Goal: Task Accomplishment & Management: Use online tool/utility

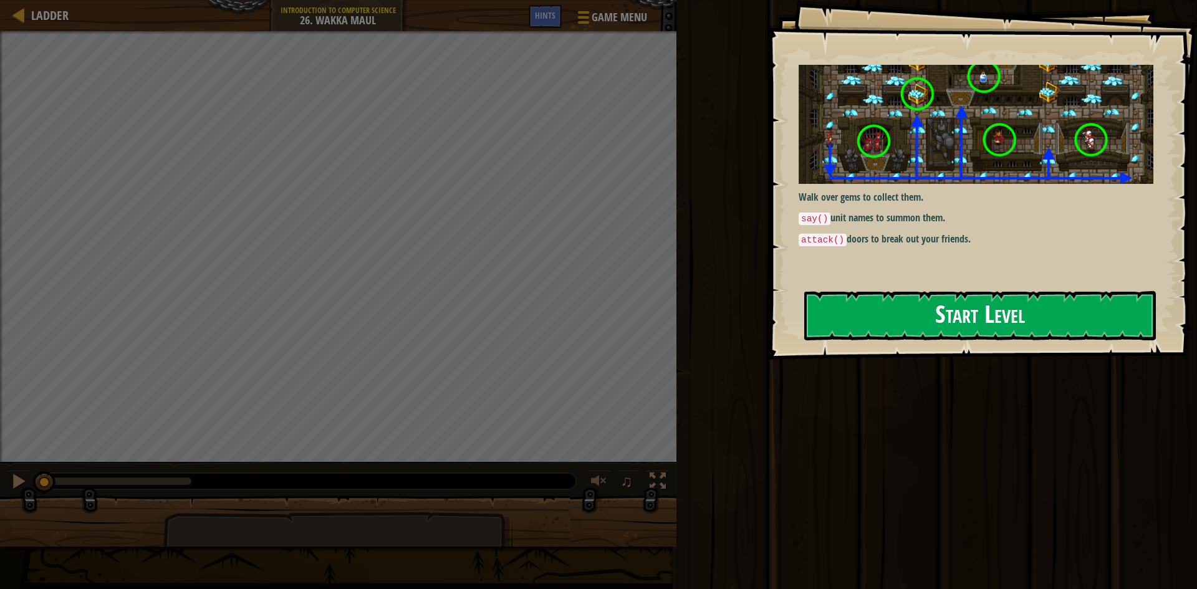
click at [957, 297] on button "Start Level" at bounding box center [980, 315] width 352 height 49
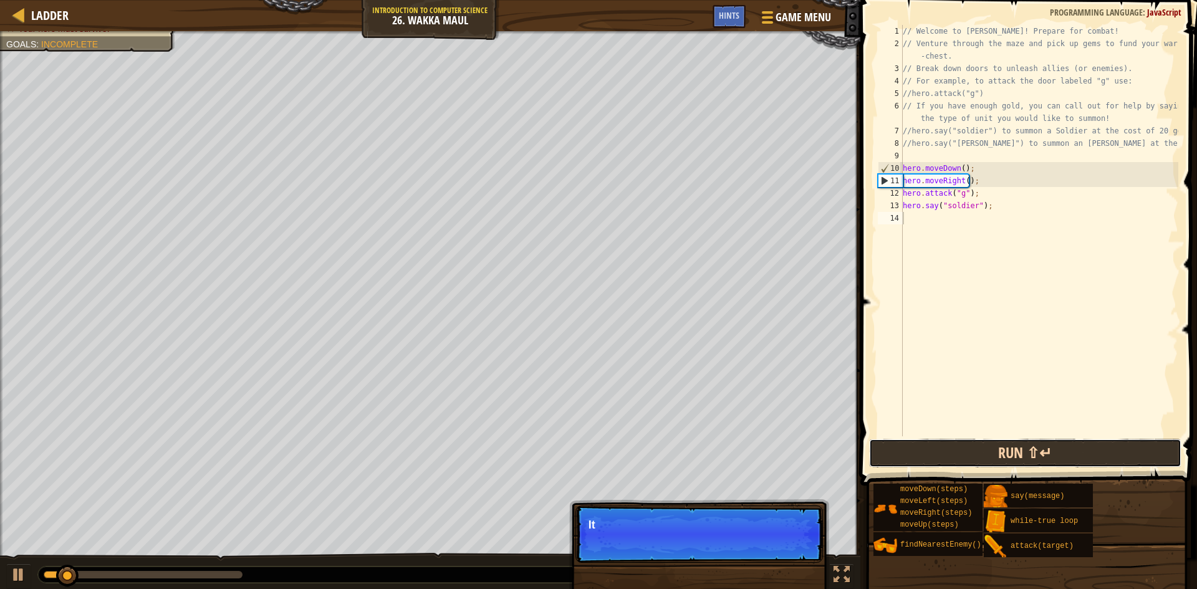
click at [923, 439] on button "Run ⇧↵" at bounding box center [1025, 453] width 312 height 29
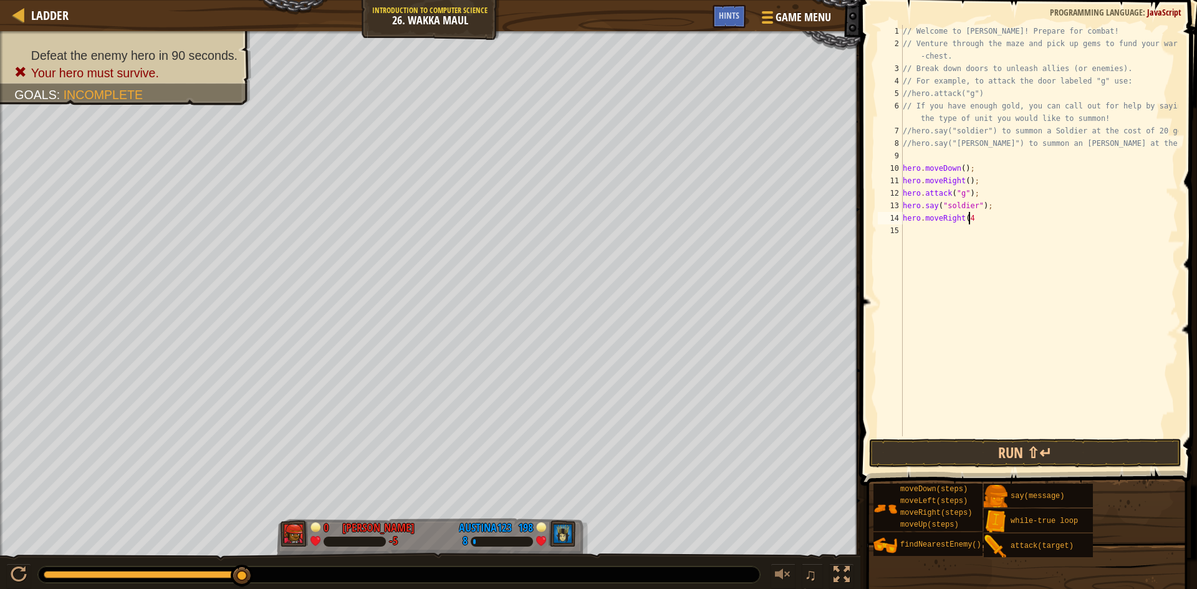
scroll to position [6, 5]
type textarea "hero.moveRight(4);"
click at [966, 446] on button "Run ⇧↵" at bounding box center [1025, 453] width 312 height 29
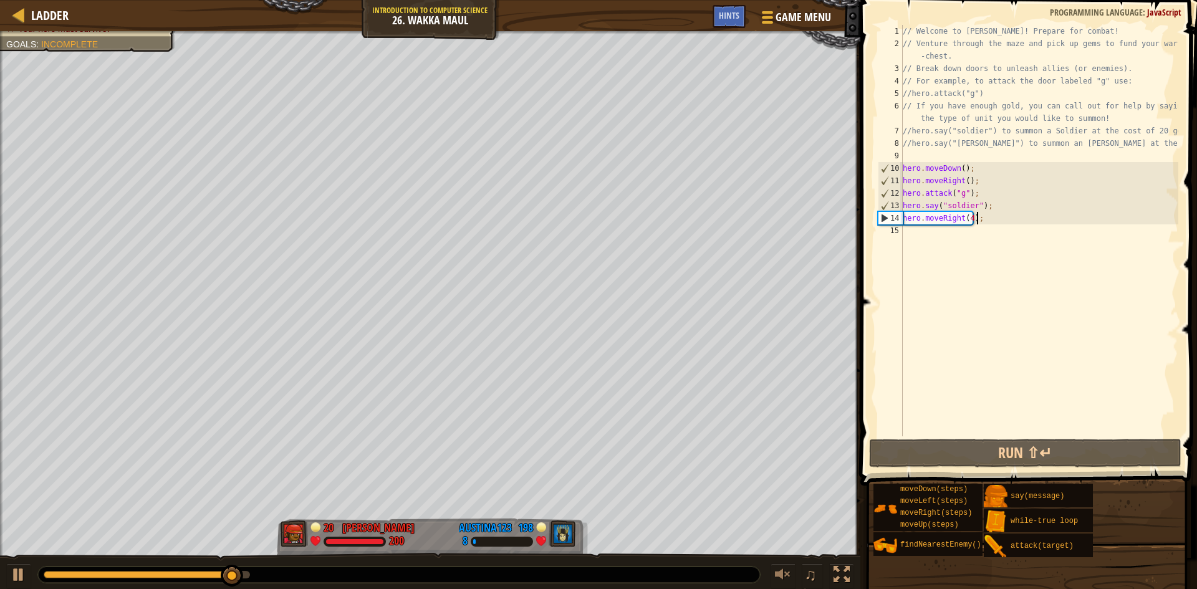
click at [926, 226] on div "// Welcome to Wakka Maul! Prepare for combat! // Venture through the maze and p…" at bounding box center [1039, 243] width 278 height 436
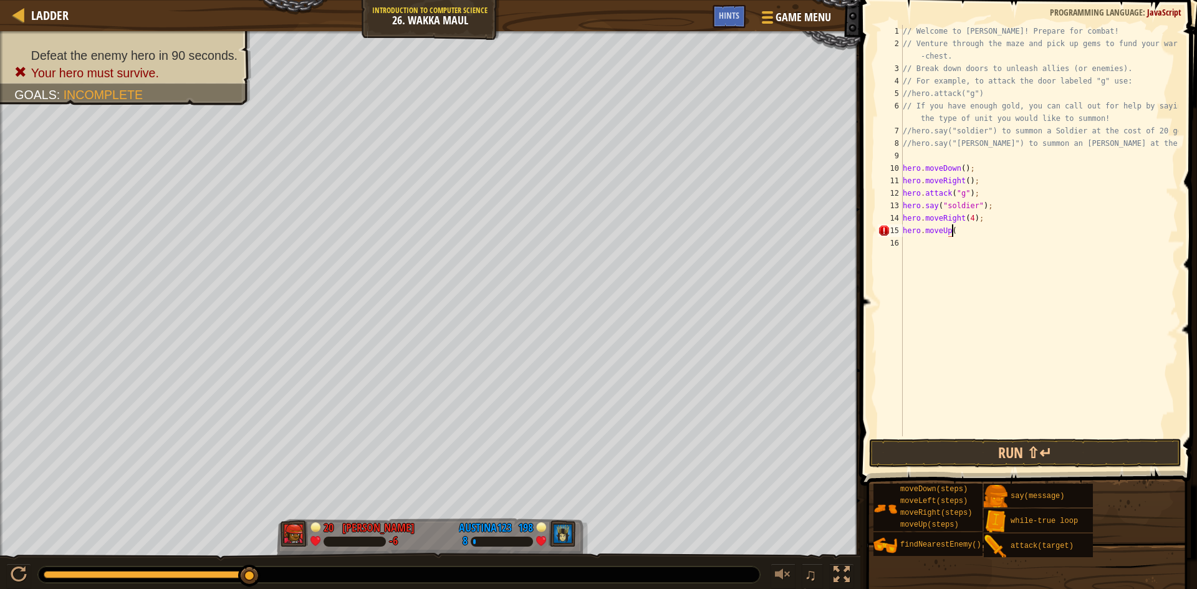
scroll to position [6, 4]
type textarea "hero.moveUp();"
click at [1121, 438] on span at bounding box center [1029, 225] width 347 height 522
drag, startPoint x: 1121, startPoint y: 448, endPoint x: 1113, endPoint y: 444, distance: 8.1
click at [1115, 448] on button "Run ⇧↵" at bounding box center [1025, 453] width 312 height 29
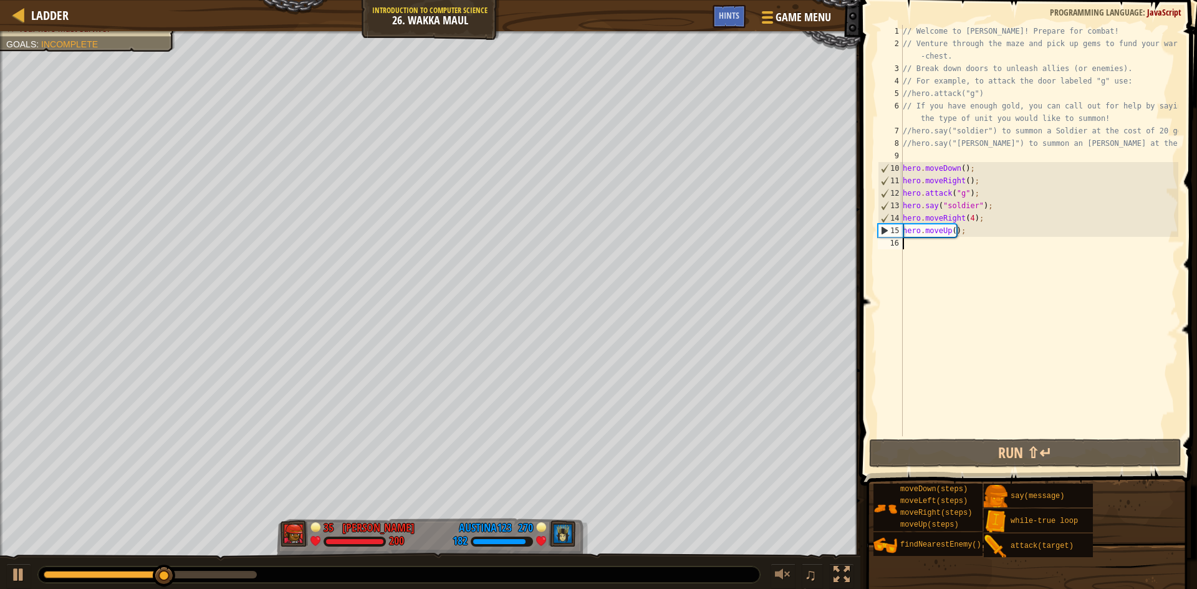
drag, startPoint x: 903, startPoint y: 241, endPoint x: 904, endPoint y: 248, distance: 7.5
click at [904, 244] on div "// Welcome to Wakka Maul! Prepare for combat! // Venture through the maze and p…" at bounding box center [1039, 243] width 278 height 436
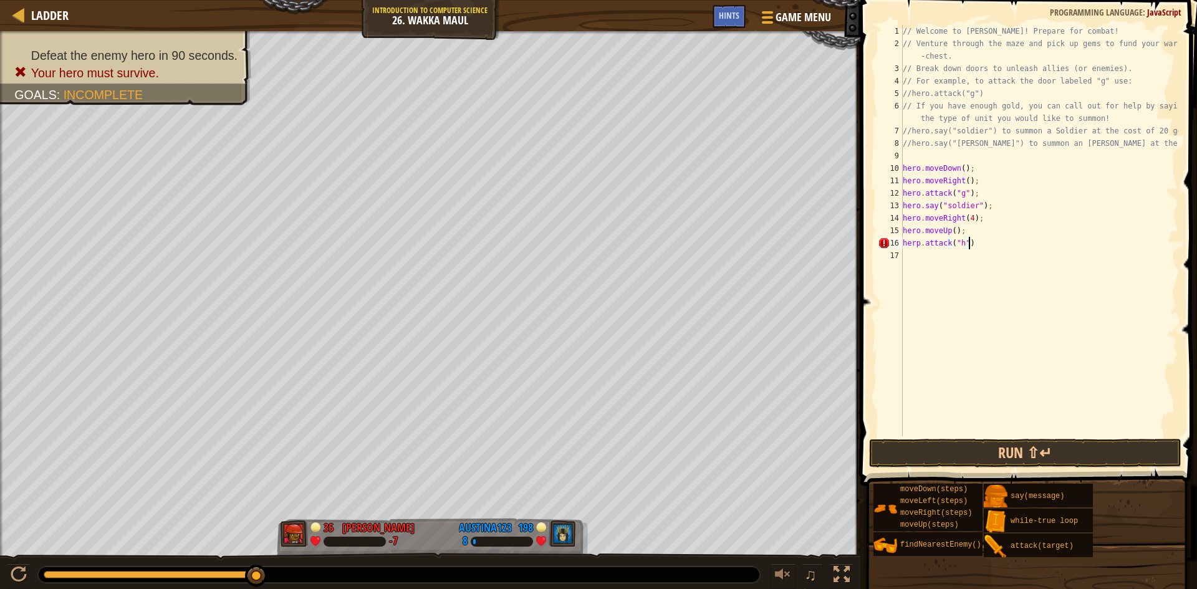
scroll to position [6, 5]
click at [998, 467] on div "herp.attack("h"); 1 2 3 4 5 6 7 8 9 10 11 12 13 14 15 16 17 // Welcome to Wakka…" at bounding box center [1026, 267] width 340 height 522
click at [992, 448] on button "Run ⇧↵" at bounding box center [1025, 453] width 312 height 29
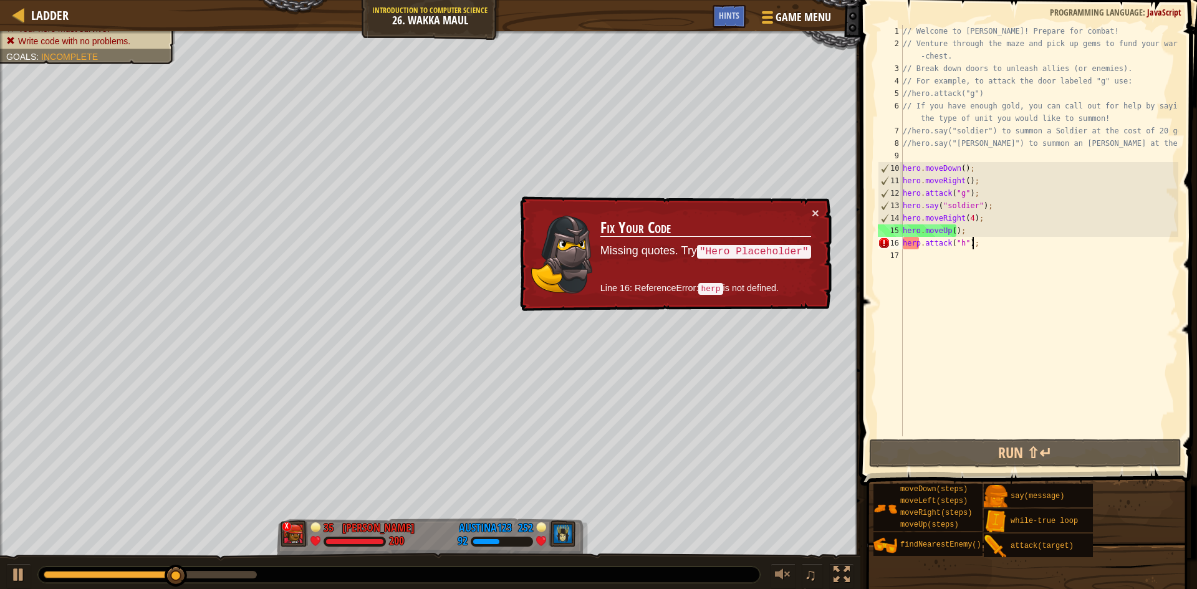
click at [919, 241] on div "// Welcome to Wakka Maul! Prepare for combat! // Venture through the maze and p…" at bounding box center [1039, 243] width 278 height 436
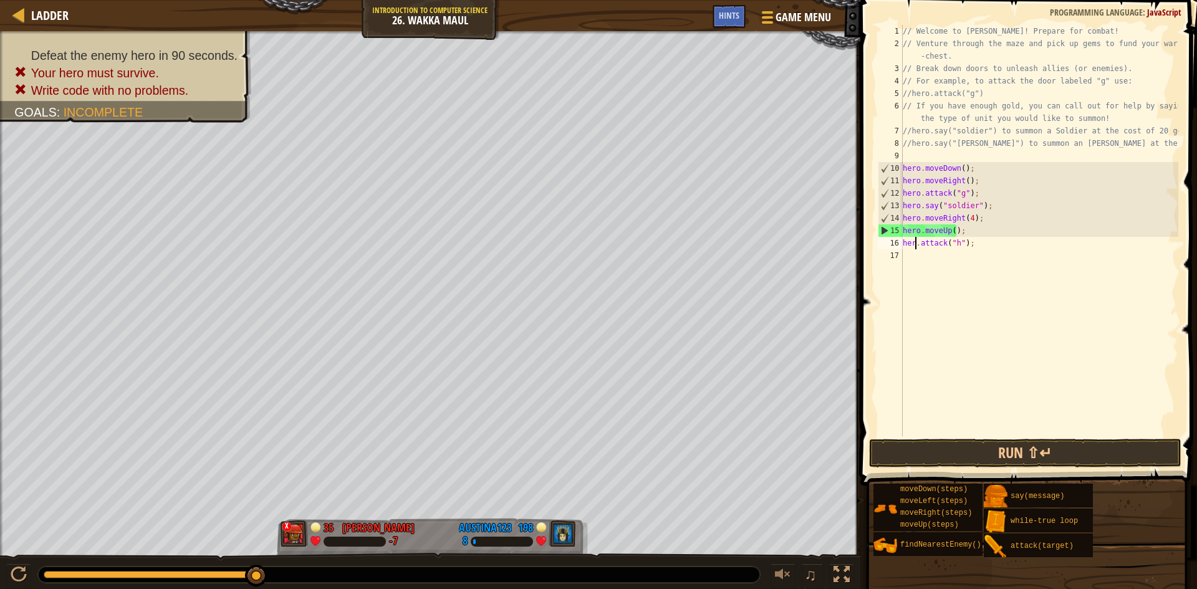
scroll to position [6, 1]
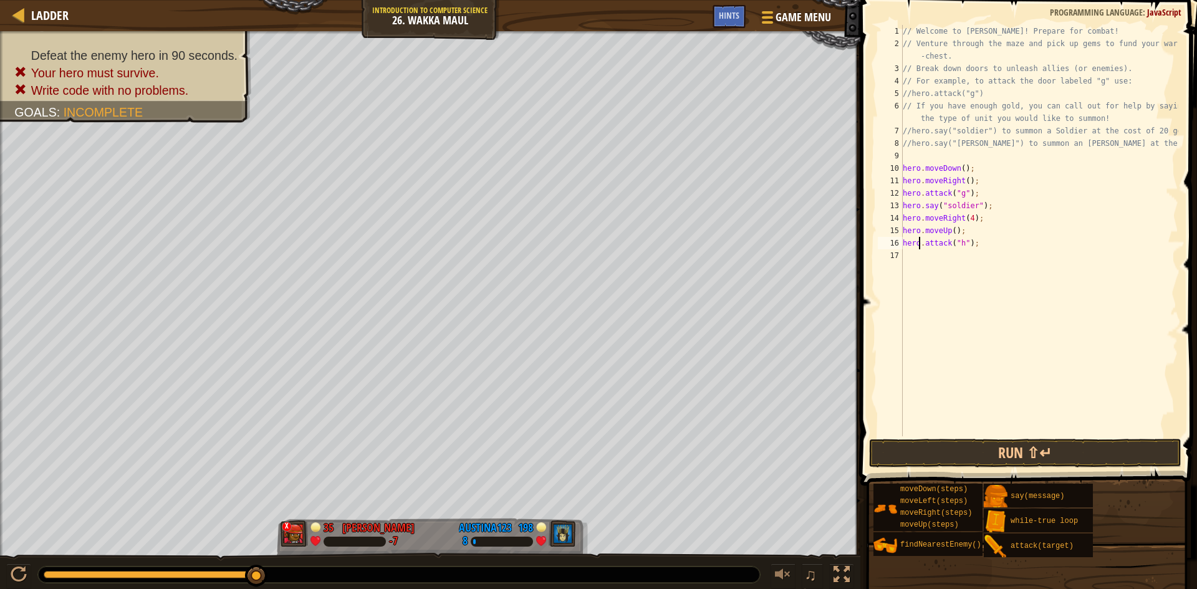
type textarea "hero.attack("h");"
click at [1043, 468] on span at bounding box center [1029, 225] width 347 height 522
click at [1028, 443] on button "Run ⇧↵" at bounding box center [1025, 453] width 312 height 29
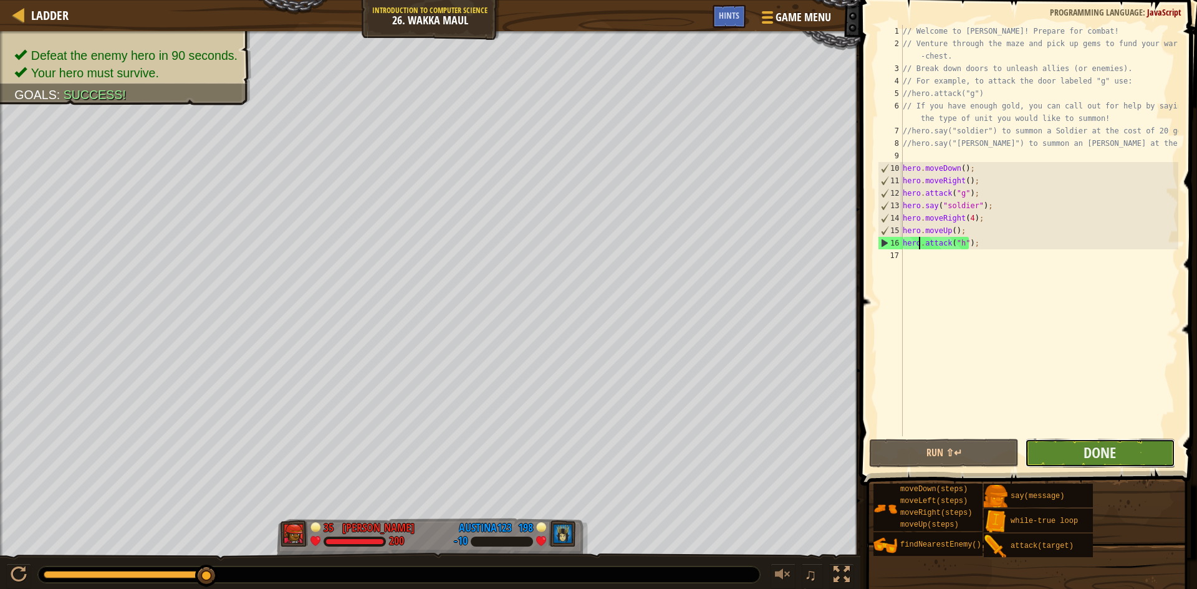
click at [1068, 463] on button "Done" at bounding box center [1100, 453] width 150 height 29
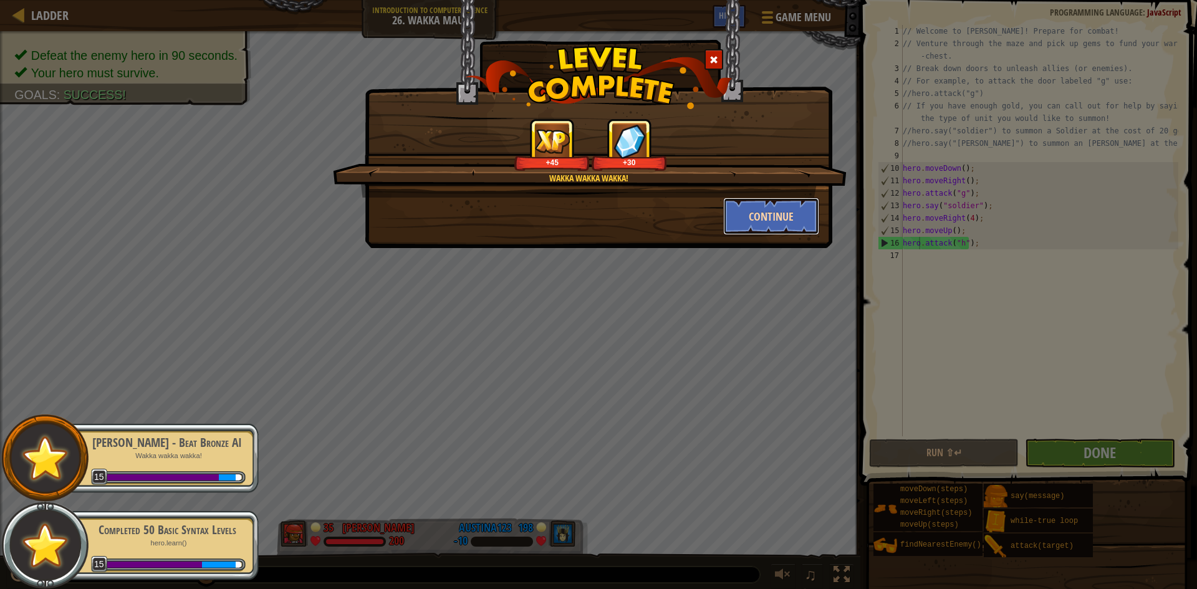
click at [743, 224] on button "Continue" at bounding box center [771, 216] width 97 height 37
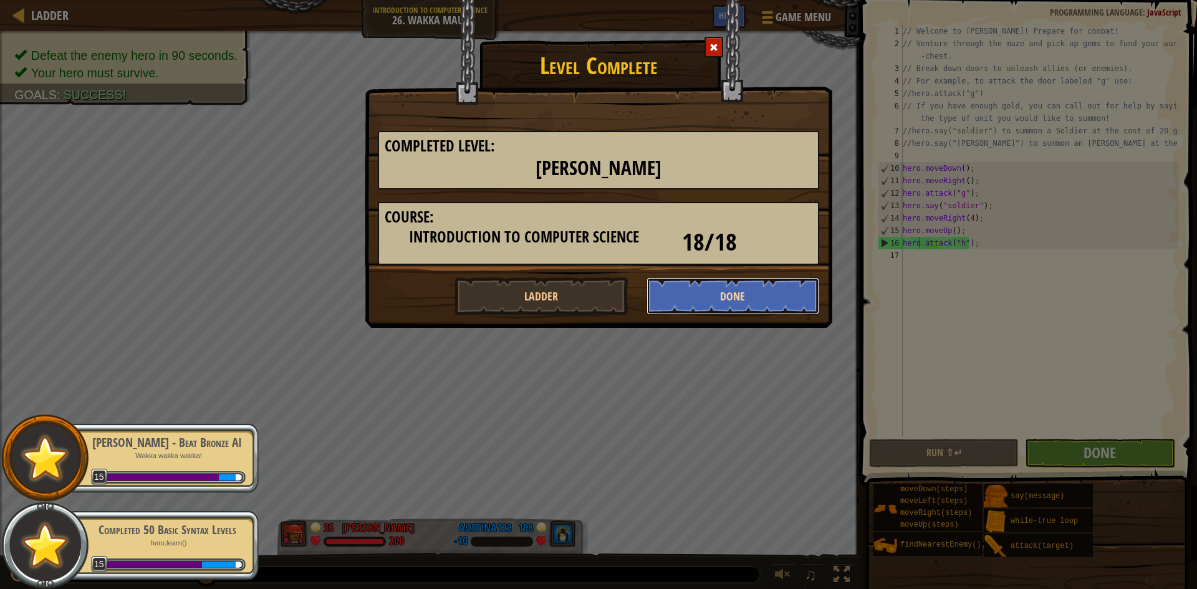
drag, startPoint x: 686, startPoint y: 292, endPoint x: 675, endPoint y: 299, distance: 12.8
click at [679, 297] on button "Done" at bounding box center [732, 295] width 173 height 37
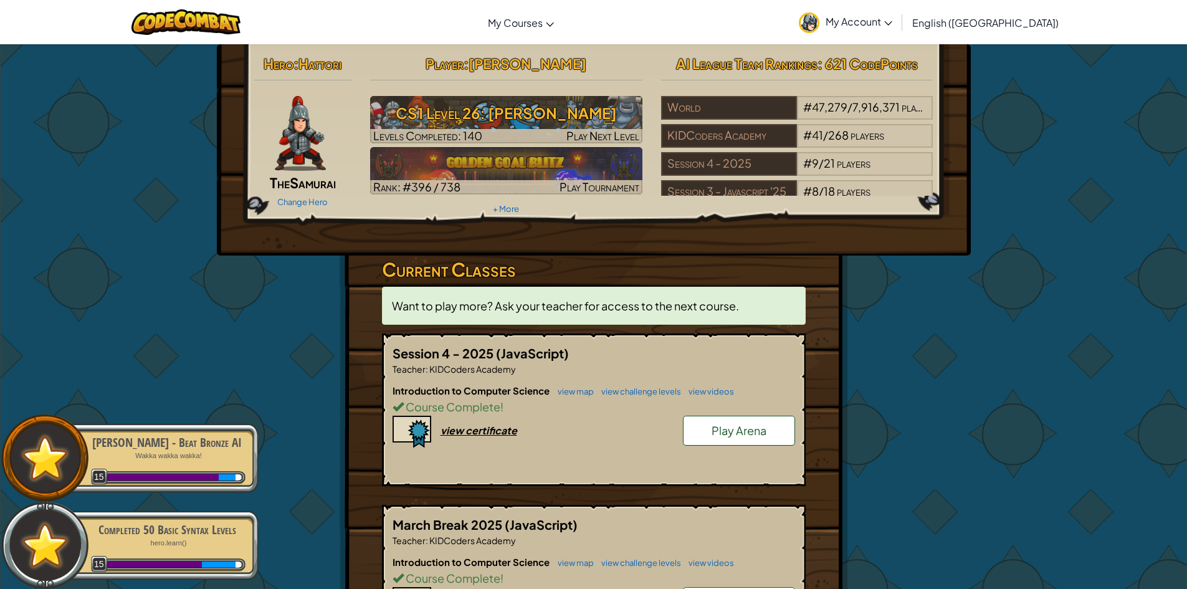
click at [733, 431] on span "Play Arena" at bounding box center [739, 430] width 55 height 14
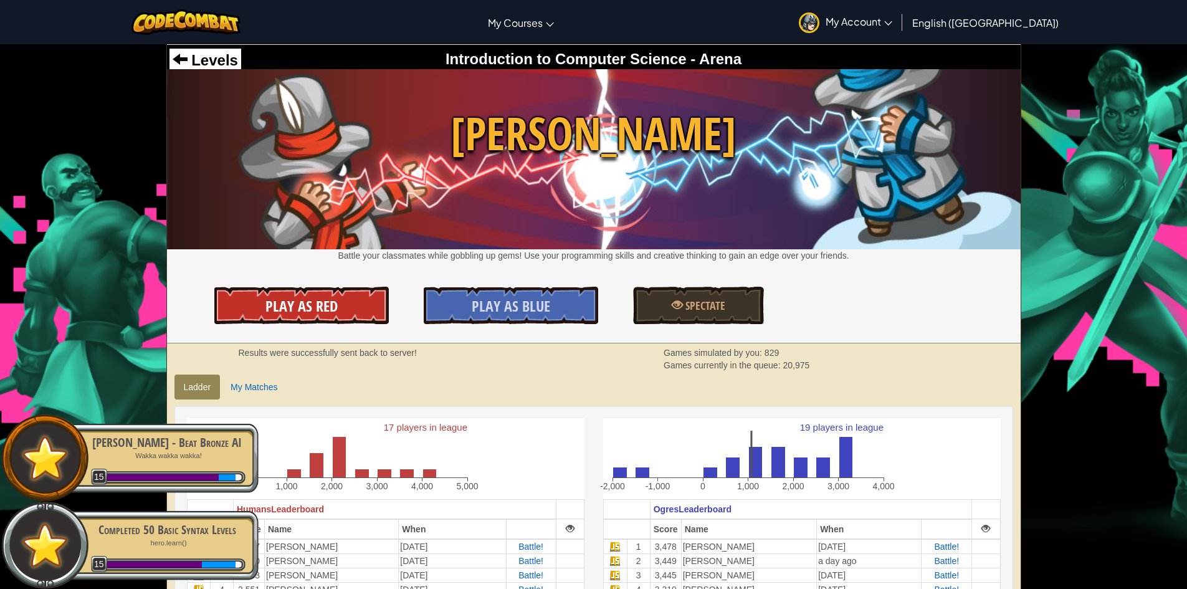
click at [376, 302] on link "Play As Red" at bounding box center [301, 305] width 175 height 37
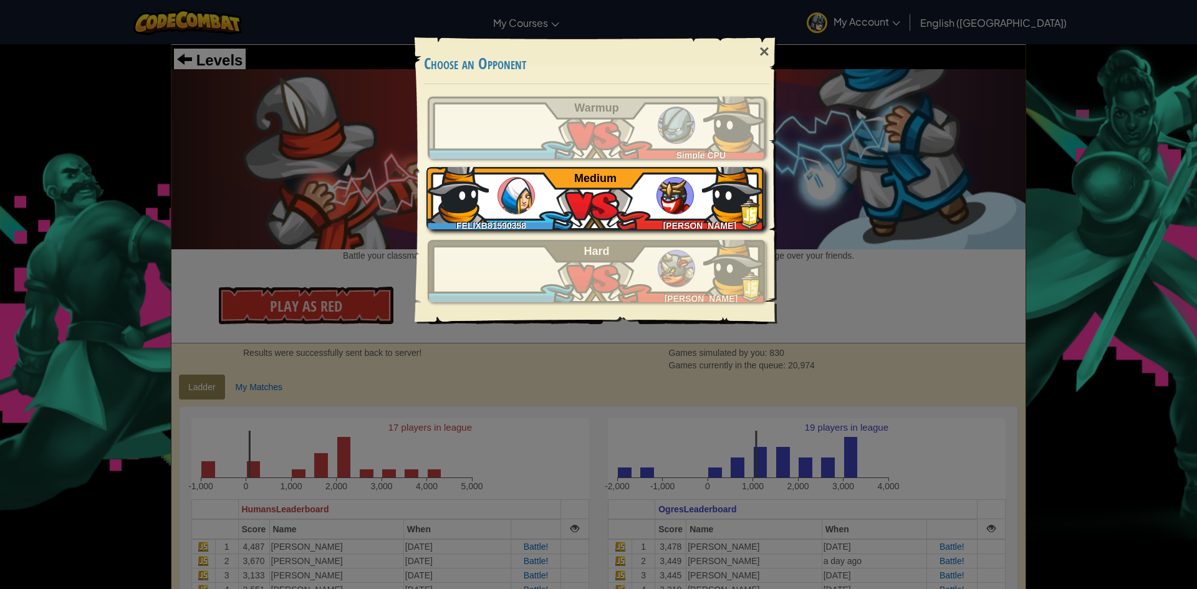
click at [671, 212] on img at bounding box center [674, 195] width 37 height 37
